Goal: Task Accomplishment & Management: Complete application form

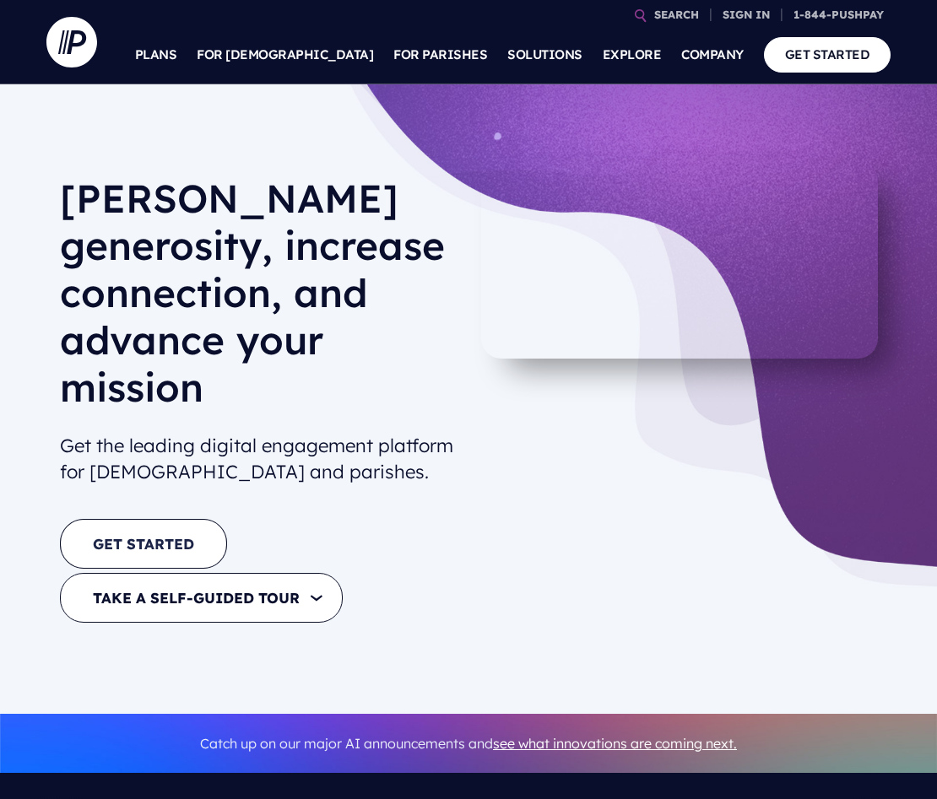
click at [159, 519] on link "GET STARTED" at bounding box center [143, 544] width 167 height 50
